Goal: Task Accomplishment & Management: Complete application form

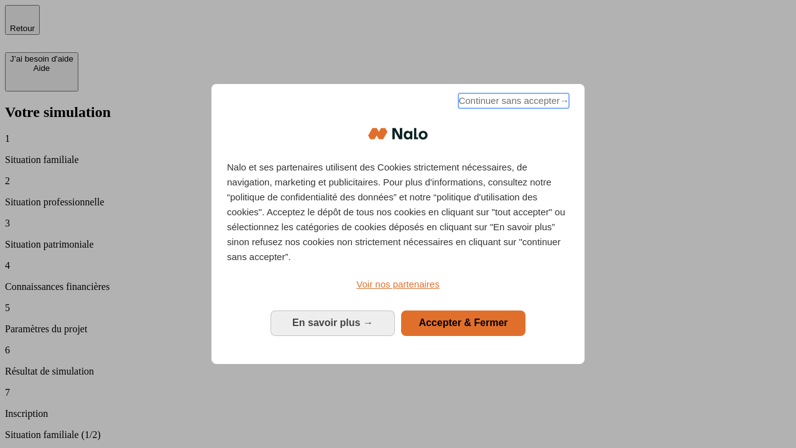
click at [512, 103] on span "Continuer sans accepter →" at bounding box center [513, 100] width 111 height 15
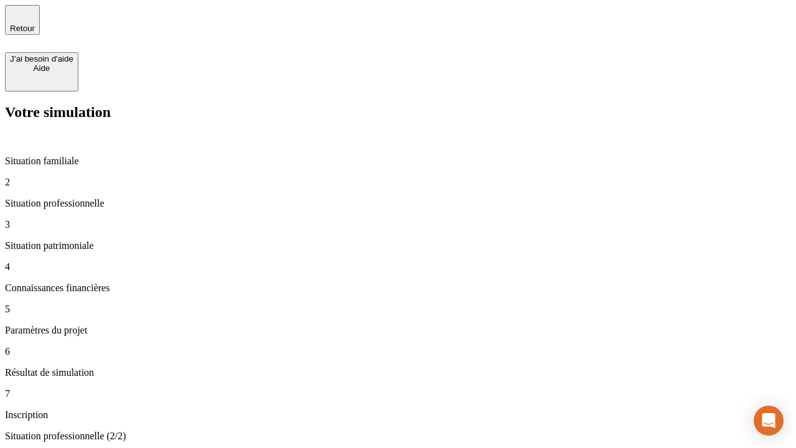
type input "30 000"
type input "1 000"
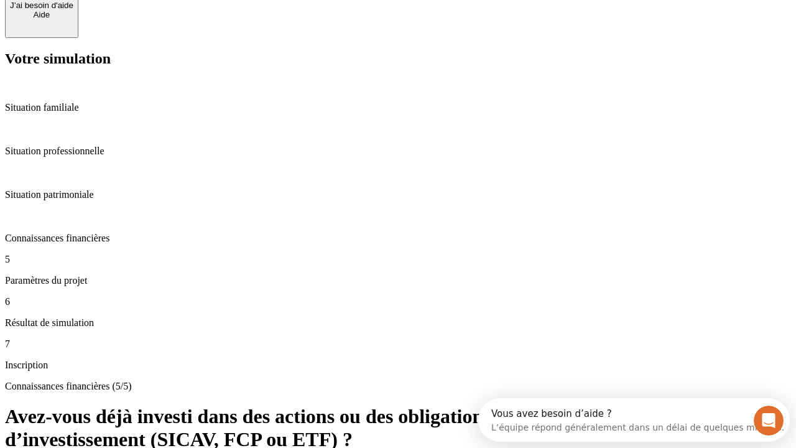
scroll to position [91, 0]
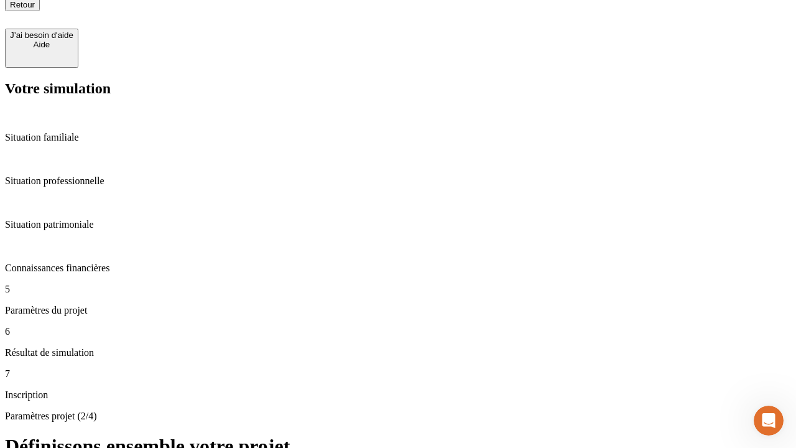
scroll to position [12, 0]
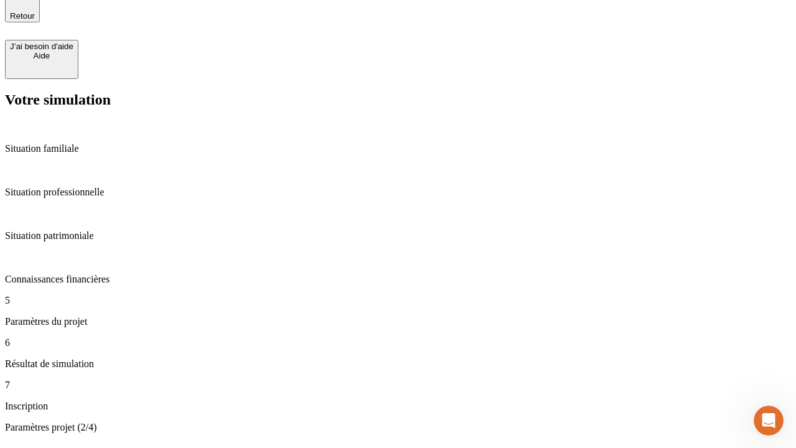
type input "65"
type input "5 000"
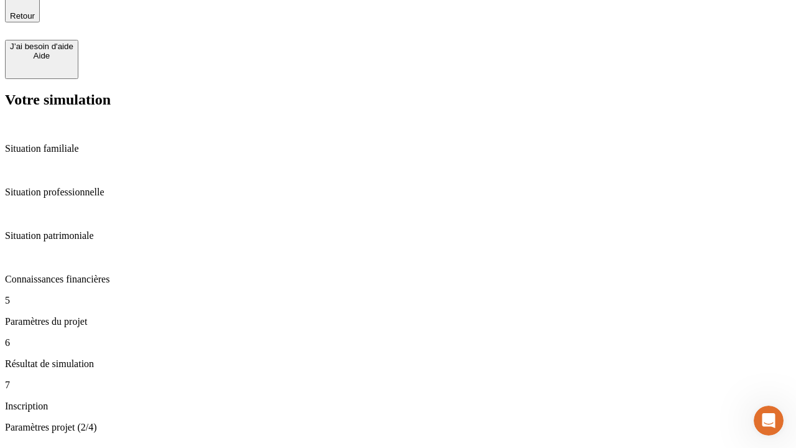
type input "640"
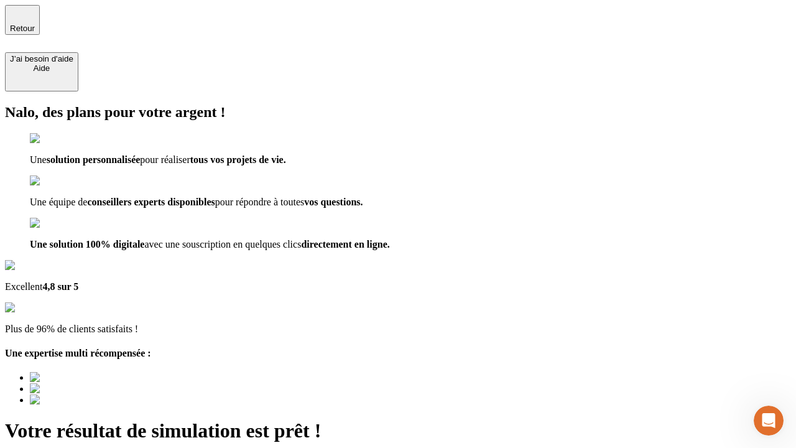
type input "[EMAIL_ADDRESS][DOMAIN_NAME]"
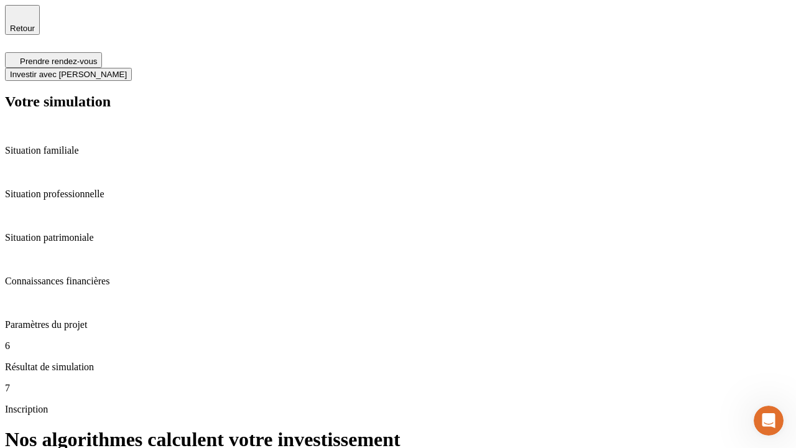
click at [127, 70] on span "Investir avec [PERSON_NAME]" at bounding box center [68, 74] width 117 height 9
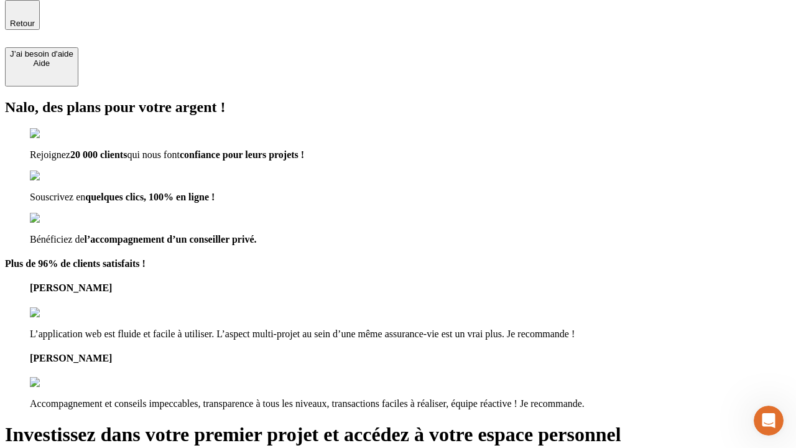
scroll to position [4, 0]
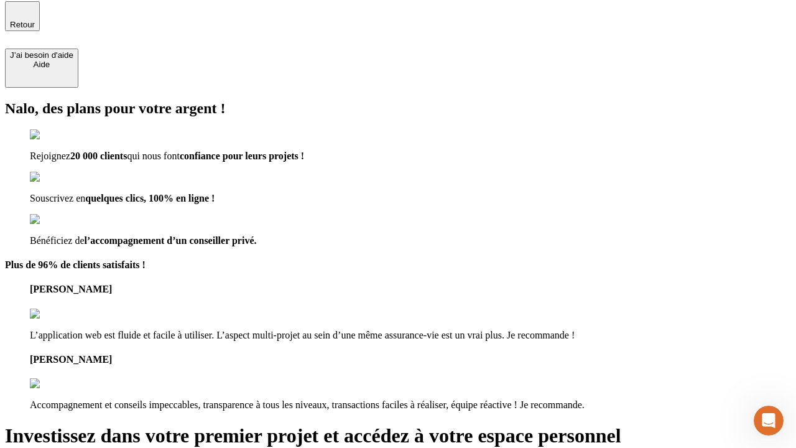
type input "[PERSON_NAME][EMAIL_ADDRESS][DOMAIN_NAME]"
